Goal: Task Accomplishment & Management: Use online tool/utility

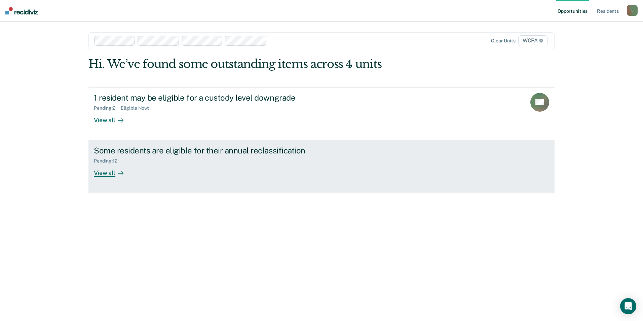
click at [112, 173] on div "View all" at bounding box center [113, 170] width 38 height 13
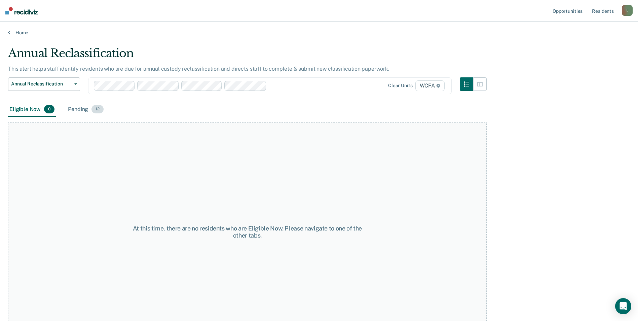
click at [78, 109] on div "Pending 12" at bounding box center [86, 109] width 38 height 15
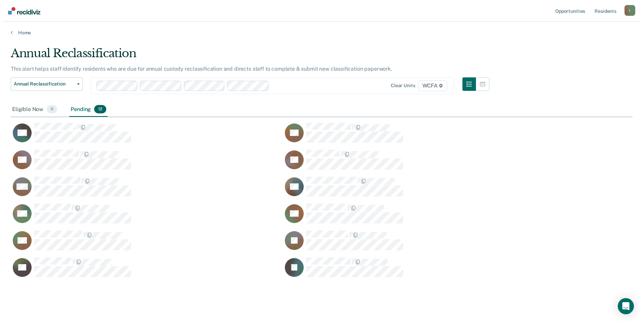
scroll to position [231, 617]
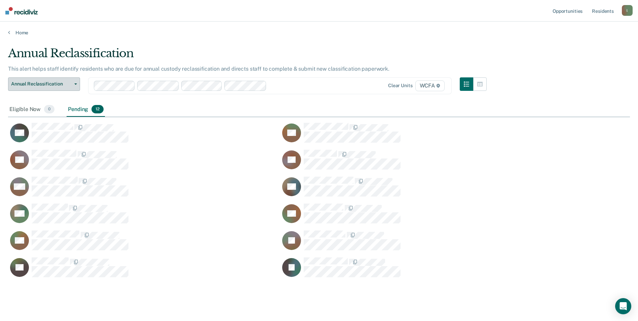
click at [75, 83] on icon "button" at bounding box center [75, 83] width 3 height 1
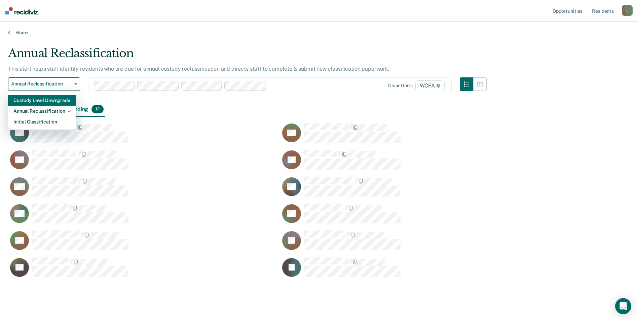
click at [52, 102] on div "Custody Level Downgrade" at bounding box center [41, 100] width 57 height 11
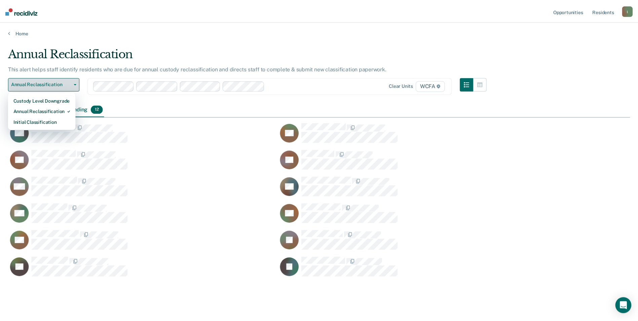
scroll to position [5, 5]
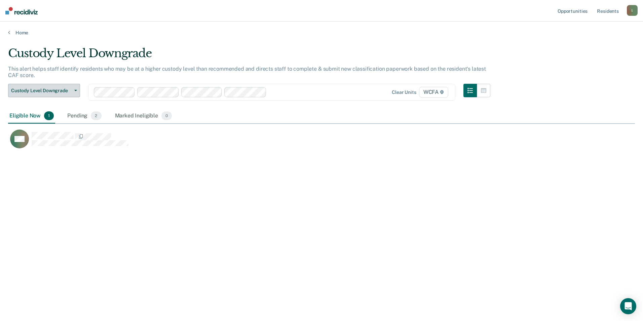
click at [76, 91] on icon "button" at bounding box center [75, 90] width 3 height 1
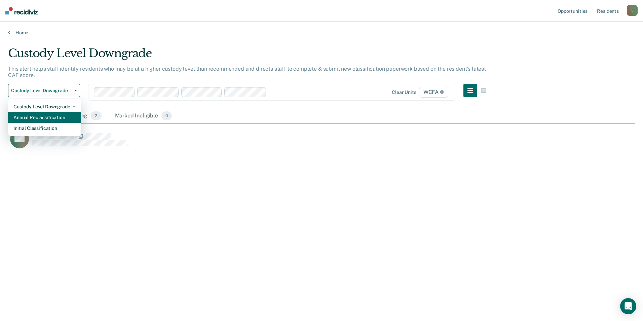
click at [53, 116] on div "Annual Reclassification" at bounding box center [44, 117] width 62 height 11
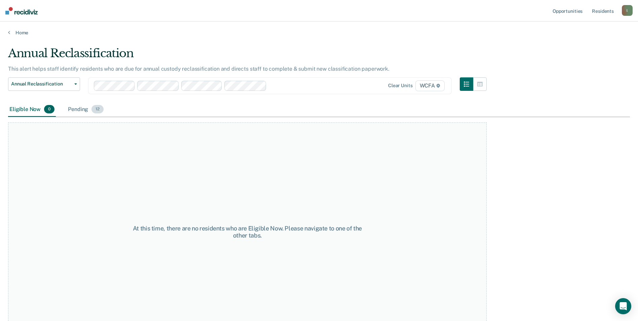
click at [79, 109] on div "Pending 12" at bounding box center [86, 109] width 38 height 15
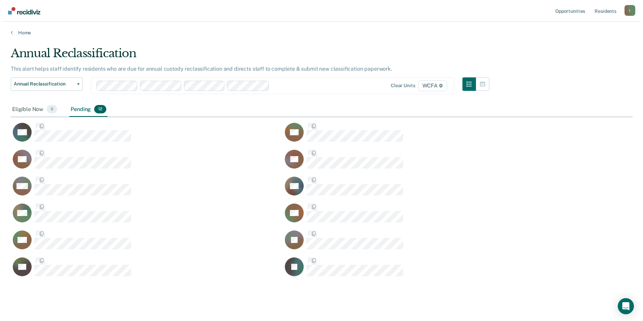
scroll to position [231, 617]
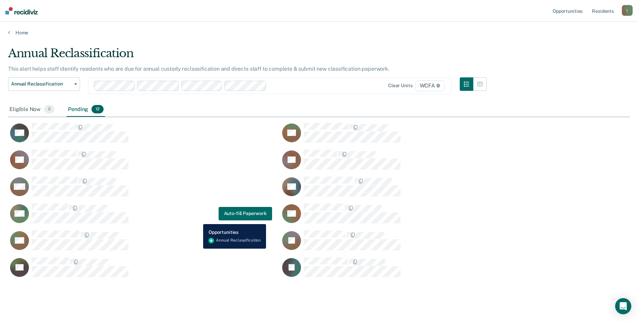
click at [198, 216] on div "MG Auto-fill Paperwork" at bounding box center [140, 213] width 264 height 21
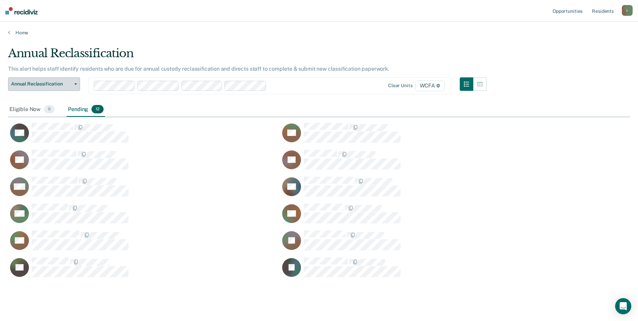
click at [76, 84] on icon "button" at bounding box center [75, 83] width 3 height 1
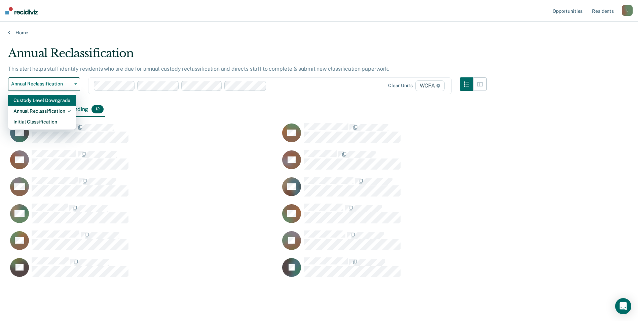
click at [45, 102] on div "Custody Level Downgrade" at bounding box center [41, 100] width 57 height 11
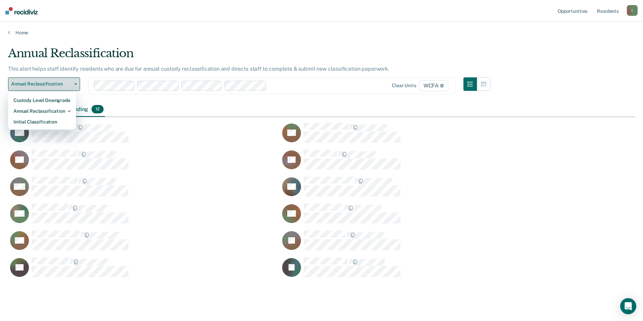
scroll to position [5, 5]
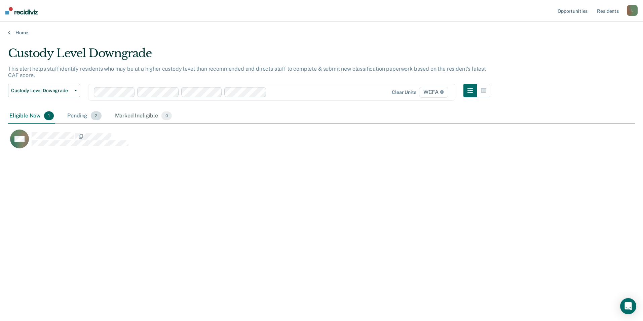
click at [80, 115] on div "Pending 2" at bounding box center [84, 116] width 37 height 15
